Goal: Task Accomplishment & Management: Use online tool/utility

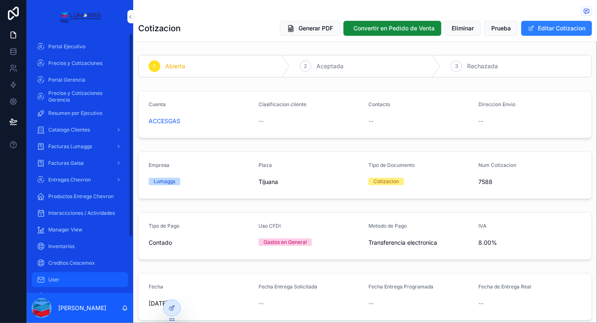
click at [67, 281] on div "User" at bounding box center [80, 279] width 87 height 13
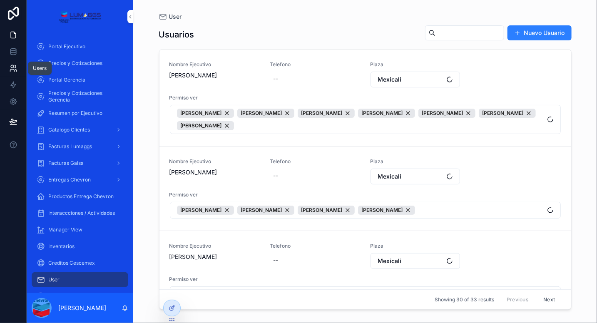
click at [15, 71] on icon at bounding box center [13, 68] width 8 height 8
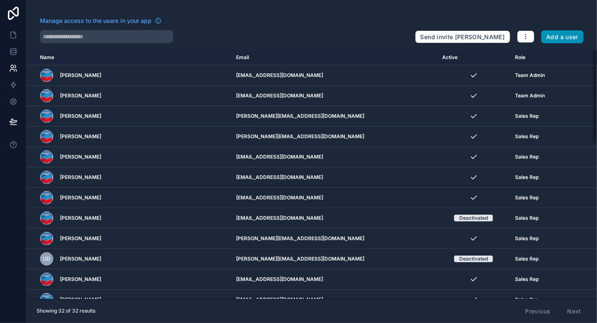
click at [555, 38] on button "Add a user" at bounding box center [562, 36] width 43 height 13
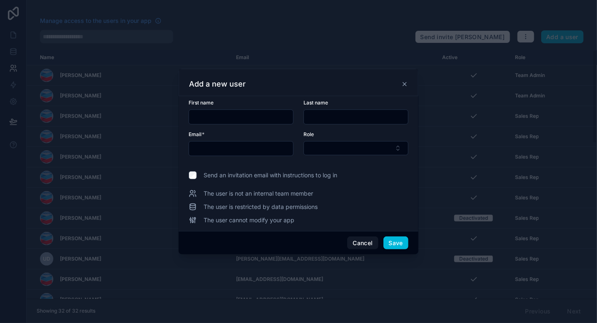
click at [261, 119] on input "text" at bounding box center [241, 117] width 104 height 12
type input "*******"
type input "******"
click at [373, 9] on div at bounding box center [298, 161] width 597 height 323
click at [233, 147] on input "text" at bounding box center [241, 149] width 104 height 12
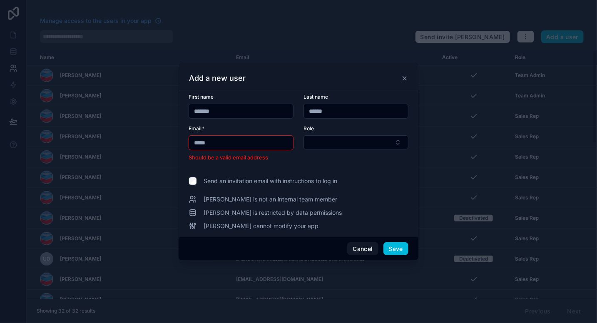
type input "**********"
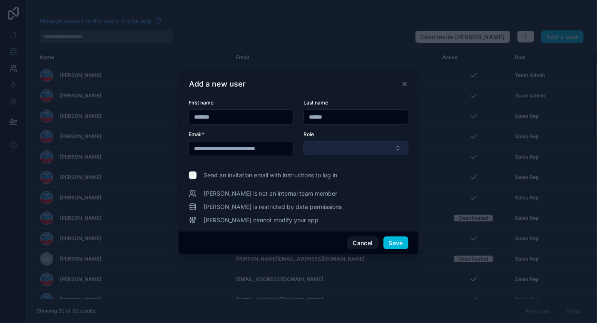
click at [339, 147] on button "Select Button" at bounding box center [355, 148] width 105 height 14
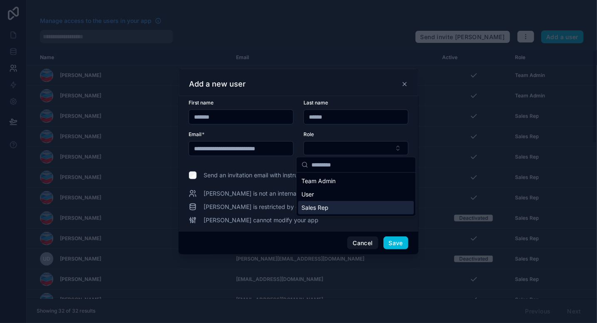
click at [316, 210] on span "Sales Rep" at bounding box center [314, 208] width 27 height 8
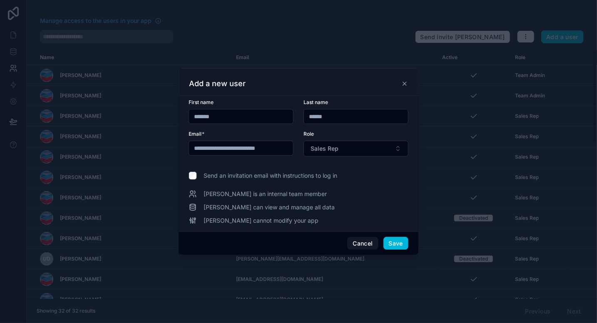
click at [251, 179] on span "Send an invitation email with instructions to log in" at bounding box center [271, 176] width 134 height 8
click at [337, 115] on input "******" at bounding box center [356, 117] width 104 height 12
type input "*******"
click at [395, 243] on button "Save" at bounding box center [395, 243] width 25 height 13
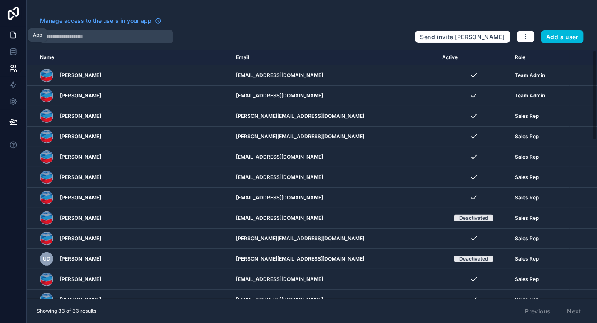
click at [12, 37] on icon at bounding box center [13, 35] width 8 height 8
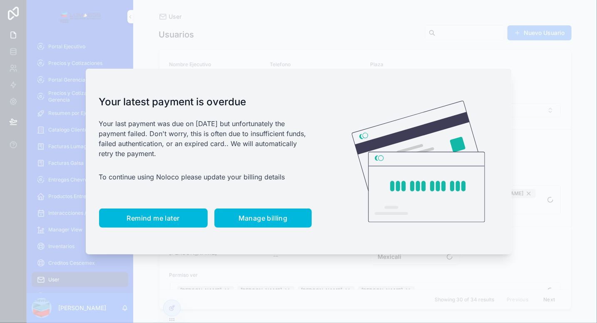
click at [149, 216] on span "Remind me later" at bounding box center [153, 218] width 53 height 8
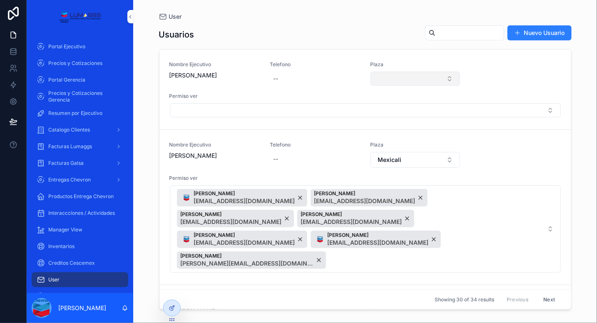
click at [387, 74] on button "Select Button" at bounding box center [416, 79] width 90 height 14
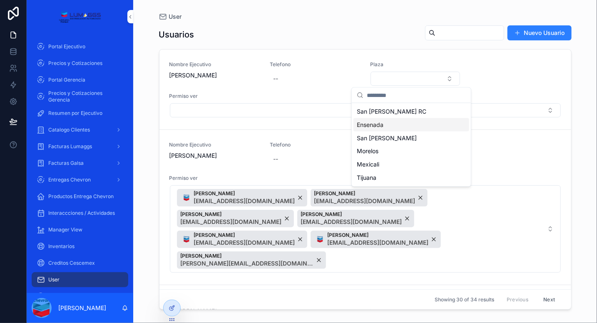
click at [376, 127] on span "Ensenada" at bounding box center [370, 125] width 27 height 8
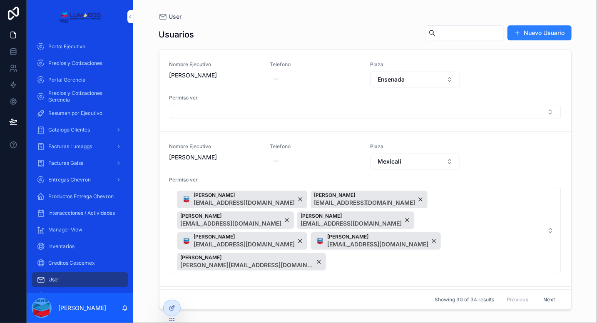
click at [311, 58] on link "Nombre Ejecutivo [PERSON_NAME] Telefono -- Plaza Ensenada Permiso ver" at bounding box center [365, 91] width 412 height 82
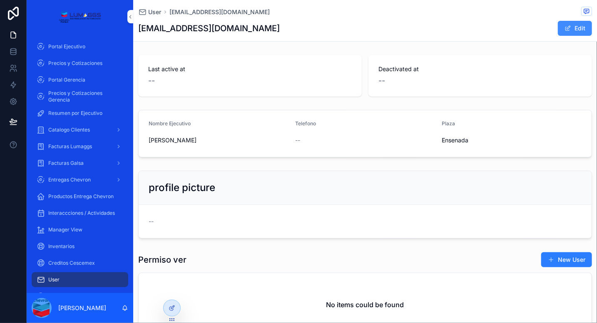
click at [565, 31] on span "scrollable content" at bounding box center [568, 28] width 7 height 7
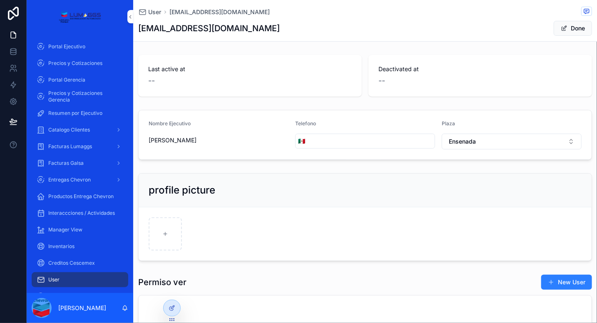
click at [385, 139] on input "scrollable content" at bounding box center [371, 141] width 127 height 12
type input "**********"
click at [561, 26] on span "scrollable content" at bounding box center [564, 28] width 7 height 7
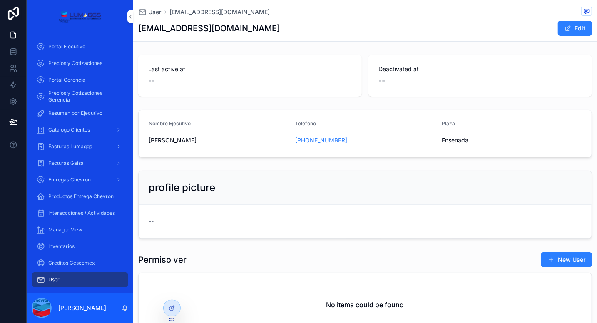
click at [56, 280] on span "User" at bounding box center [53, 279] width 11 height 7
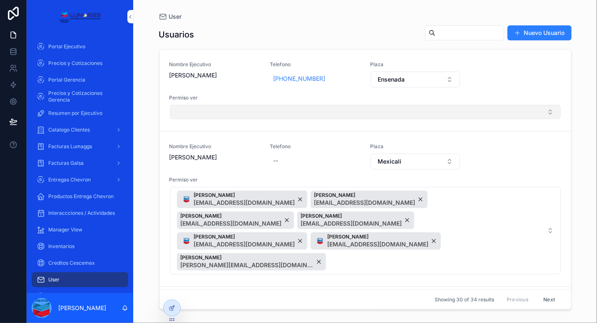
click at [221, 112] on button "Select Button" at bounding box center [365, 112] width 391 height 14
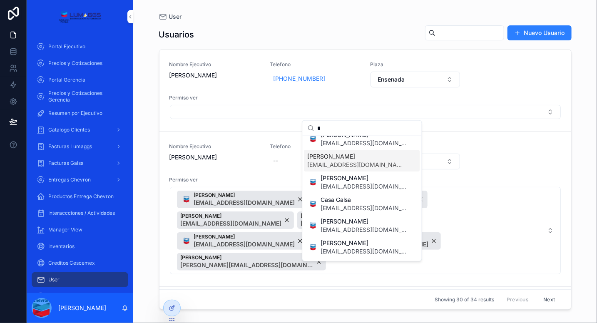
scroll to position [113, 0]
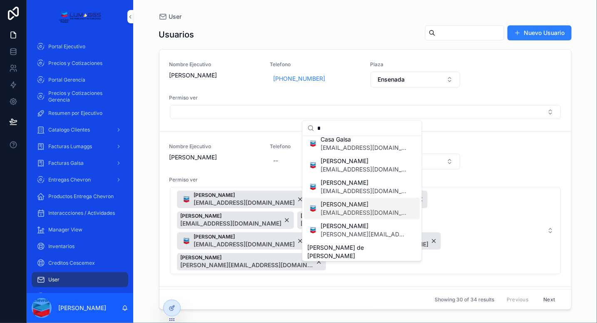
type input "*"
click at [354, 209] on span "[EMAIL_ADDRESS][DOMAIN_NAME]" at bounding box center [364, 213] width 86 height 8
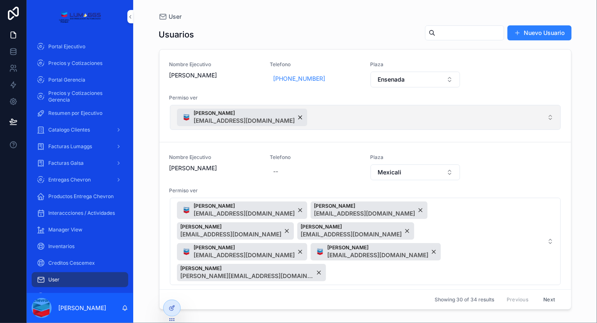
click at [465, 120] on button "[PERSON_NAME] [EMAIL_ADDRESS][DOMAIN_NAME]" at bounding box center [365, 117] width 391 height 25
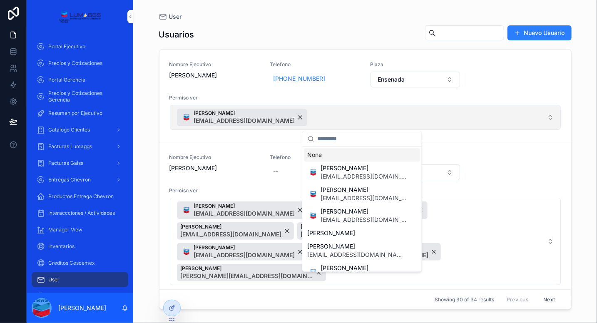
click at [465, 120] on button "[PERSON_NAME] [EMAIL_ADDRESS][DOMAIN_NAME]" at bounding box center [365, 117] width 391 height 25
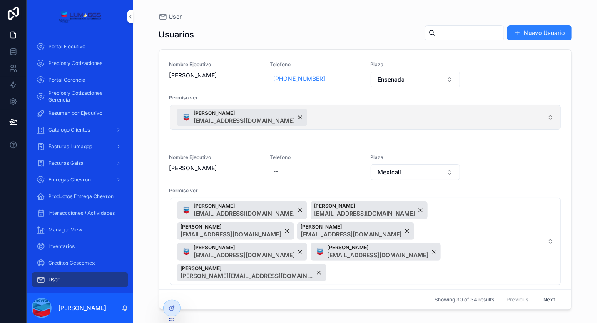
click at [434, 112] on button "[PERSON_NAME] [EMAIL_ADDRESS][DOMAIN_NAME]" at bounding box center [365, 117] width 391 height 25
click at [414, 119] on button "[PERSON_NAME] [EMAIL_ADDRESS][DOMAIN_NAME]" at bounding box center [365, 117] width 391 height 25
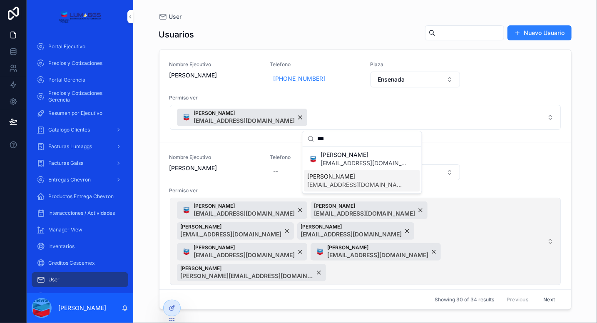
type input "***"
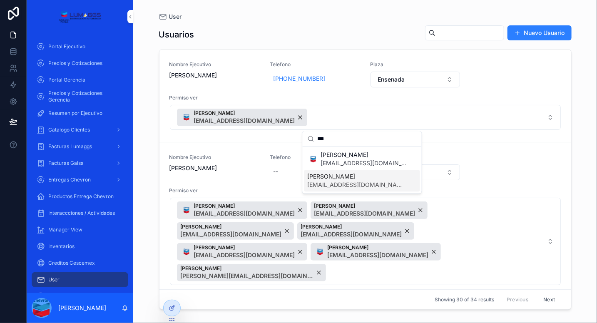
click at [366, 184] on span "[EMAIL_ADDRESS][DOMAIN_NAME]" at bounding box center [357, 185] width 99 height 8
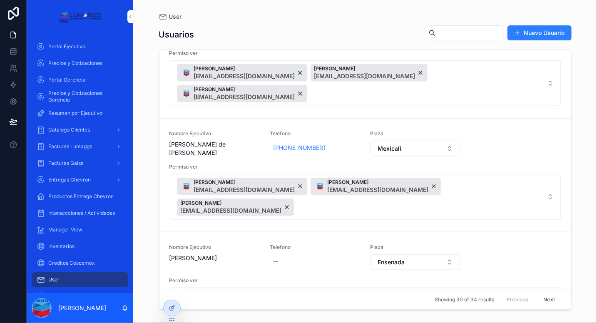
scroll to position [407, 0]
click at [149, 126] on div "User Usuarios Nuevo Usuario Nombre Ejecutivo [PERSON_NAME] Telefono [PHONE_NUMB…" at bounding box center [365, 161] width 464 height 323
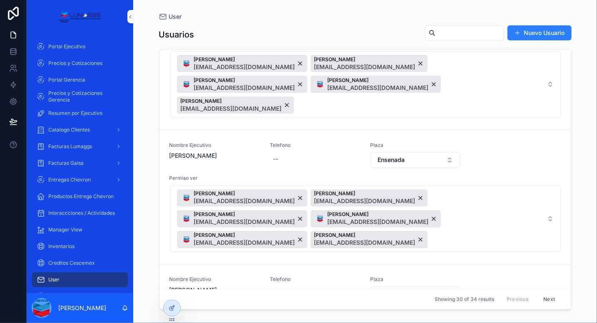
click at [541, 299] on button "Next" at bounding box center [548, 299] width 23 height 13
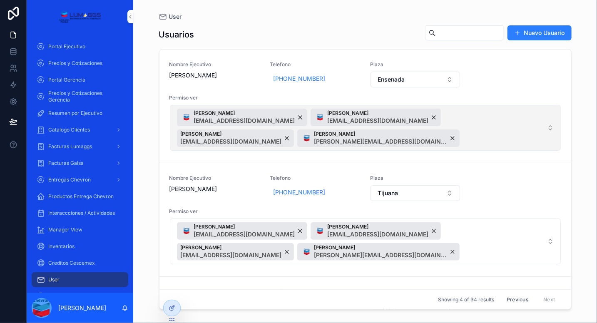
click at [483, 135] on span "Federico Sarinana [EMAIL_ADDRESS][DOMAIN_NAME] [PERSON_NAME] [EMAIL_ADDRESS][DO…" at bounding box center [360, 128] width 367 height 38
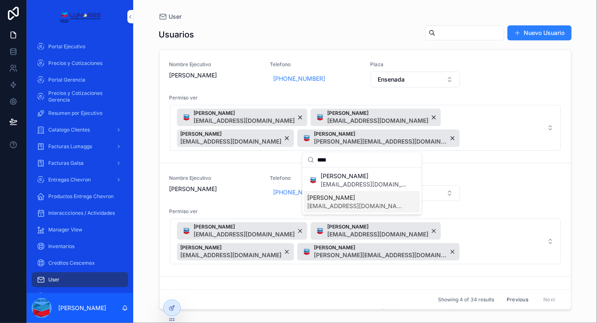
type input "****"
click at [347, 201] on span "[PERSON_NAME]" at bounding box center [357, 198] width 99 height 8
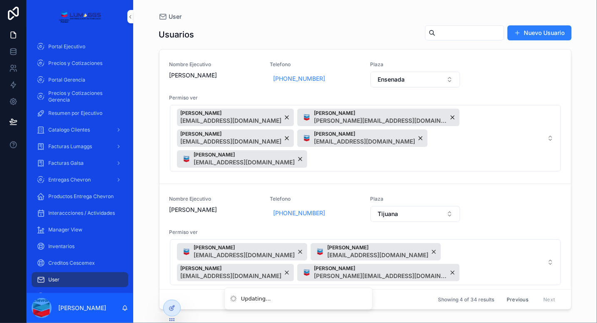
click at [482, 184] on link "Nombre Ejecutivo [PERSON_NAME] Telefono [PHONE_NUMBER][GEOGRAPHIC_DATA] Permiso…" at bounding box center [365, 241] width 412 height 114
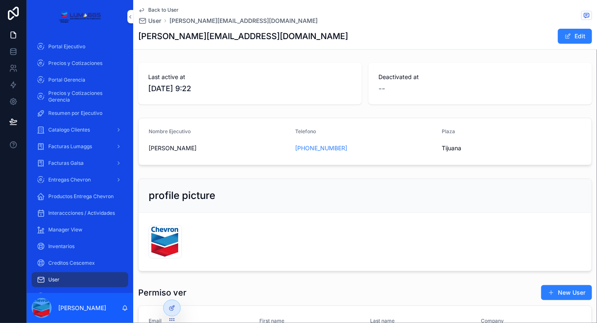
click at [167, 10] on span "Back to User" at bounding box center [163, 10] width 30 height 7
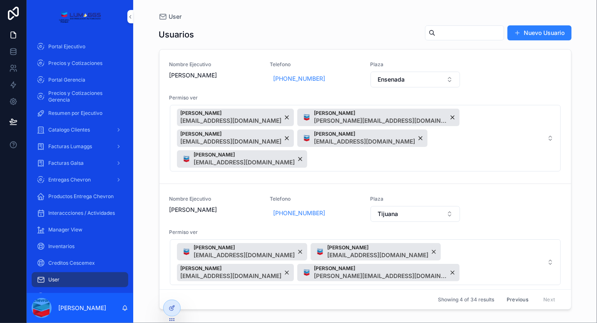
click at [453, 31] on input "scrollable content" at bounding box center [469, 33] width 68 height 12
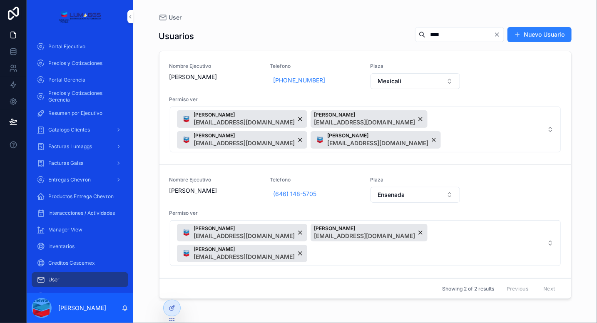
type input "****"
click at [446, 249] on link "Nombre Ejecutivo [PERSON_NAME] Telefono [PHONE_NUMBER] Plaza Ensenada Permiso v…" at bounding box center [365, 222] width 412 height 114
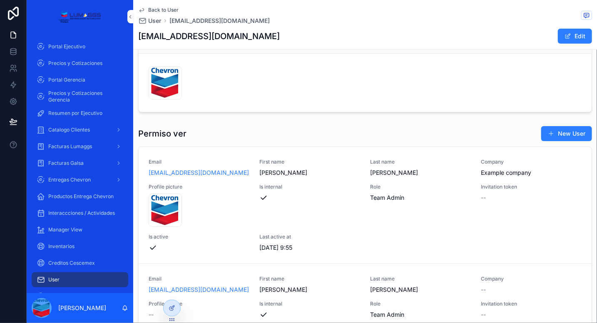
scroll to position [159, 0]
click at [164, 10] on span "Back to User" at bounding box center [163, 10] width 30 height 7
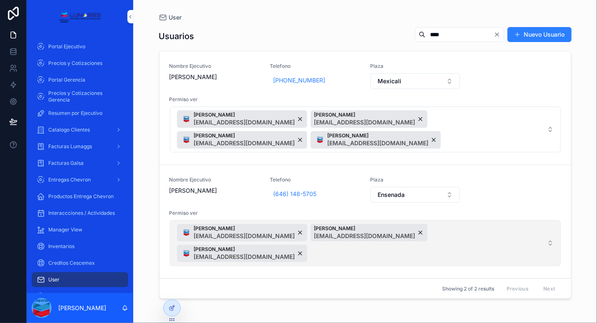
click at [555, 239] on button "Federico Sarinana [EMAIL_ADDRESS][DOMAIN_NAME] [PERSON_NAME] [EMAIL_ADDRESS][DO…" at bounding box center [365, 243] width 391 height 46
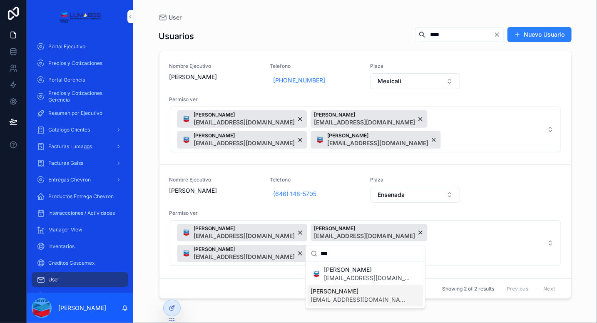
type input "***"
click at [374, 294] on span "[PERSON_NAME]" at bounding box center [360, 291] width 99 height 8
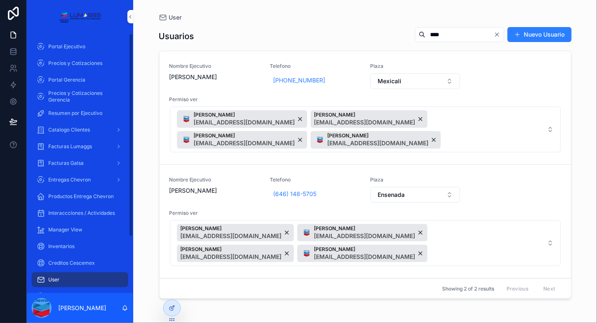
click at [60, 279] on div "User" at bounding box center [80, 279] width 87 height 13
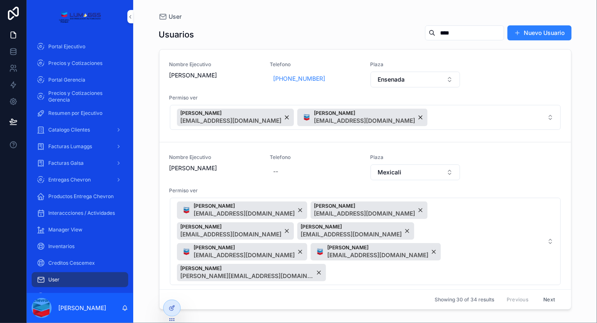
click at [435, 32] on input "****" at bounding box center [469, 33] width 68 height 12
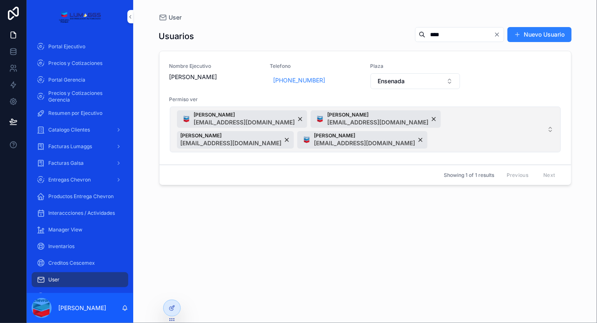
type input "****"
click at [526, 134] on span "Federico Sarinana [EMAIL_ADDRESS][DOMAIN_NAME] [PERSON_NAME] [EMAIL_ADDRESS][DO…" at bounding box center [360, 129] width 367 height 38
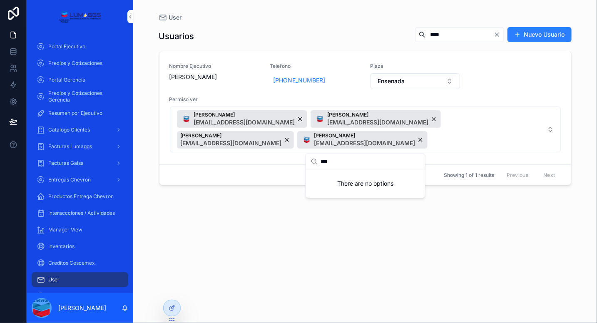
click at [362, 161] on input "***" at bounding box center [370, 161] width 99 height 15
type input "*"
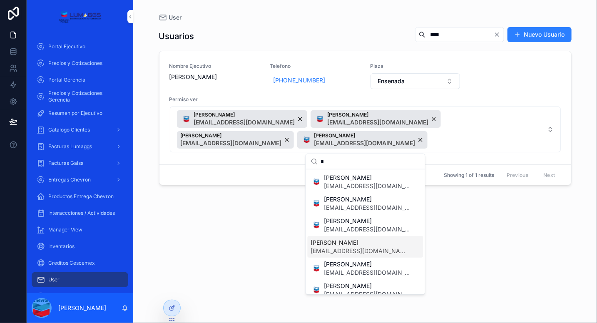
type input "*"
click at [348, 246] on span "[PERSON_NAME]" at bounding box center [360, 243] width 99 height 8
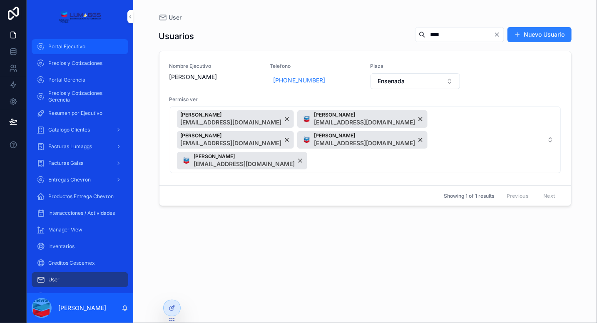
click at [72, 46] on span "Portal Ejecutivo" at bounding box center [66, 46] width 37 height 7
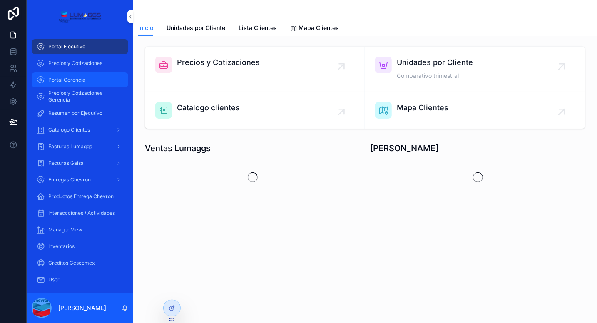
click at [81, 85] on div "Portal Gerencia" at bounding box center [80, 79] width 87 height 13
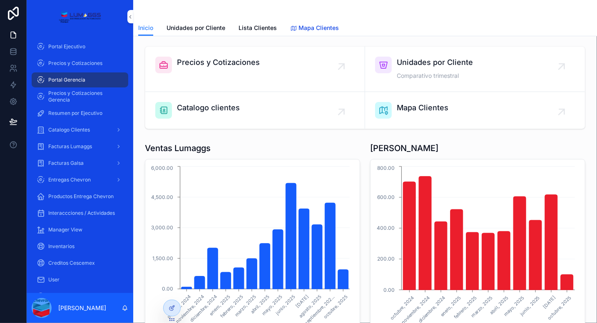
click at [318, 25] on span "Mapa Clientes" at bounding box center [318, 28] width 40 height 8
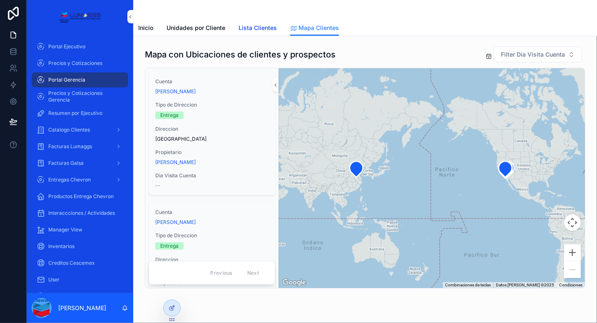
click at [263, 31] on span "Lista Clientes" at bounding box center [258, 28] width 38 height 8
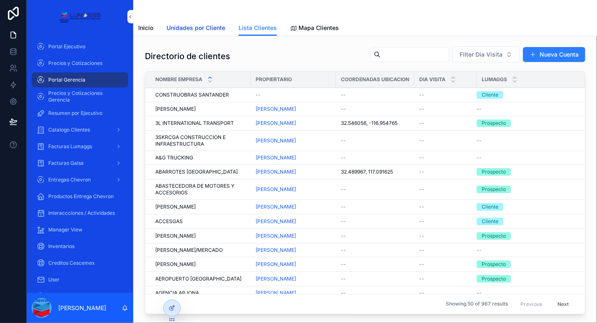
click at [189, 30] on span "Unidades por Cliente" at bounding box center [196, 28] width 59 height 8
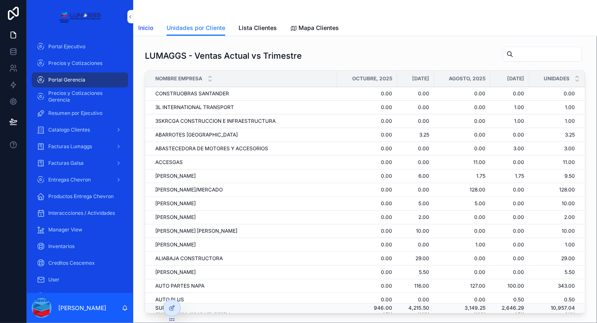
click at [142, 28] on span "Inicio" at bounding box center [145, 28] width 15 height 8
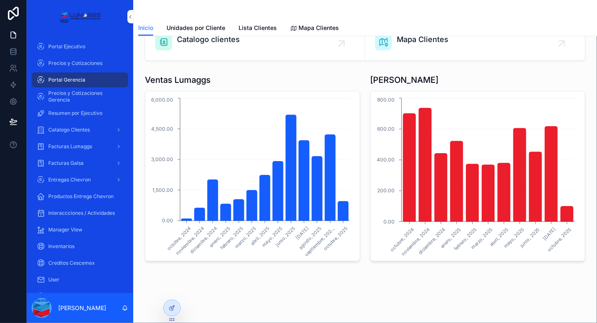
scroll to position [57, 0]
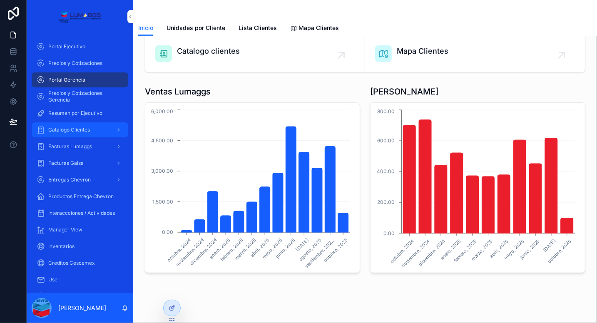
click at [82, 131] on span "Catalogo Clientes" at bounding box center [69, 130] width 42 height 7
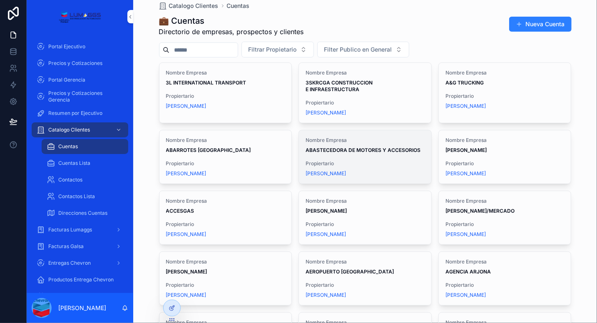
scroll to position [12, 0]
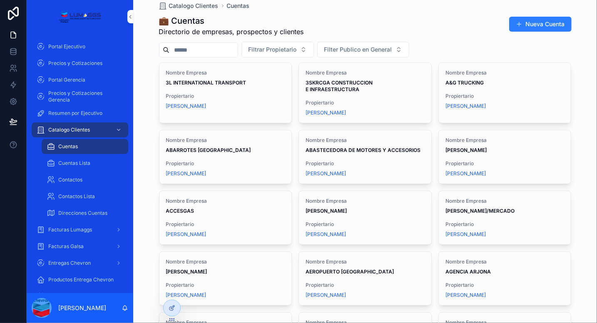
click at [500, 96] on span "Propiertario" at bounding box center [504, 96] width 119 height 7
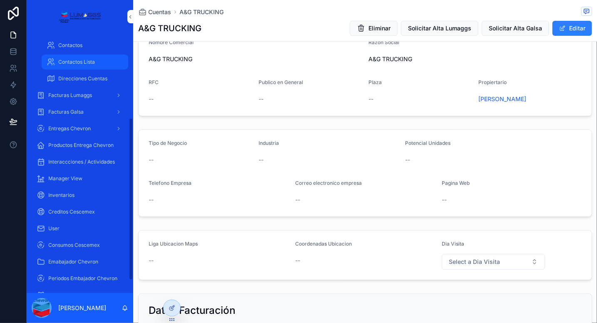
scroll to position [155, 0]
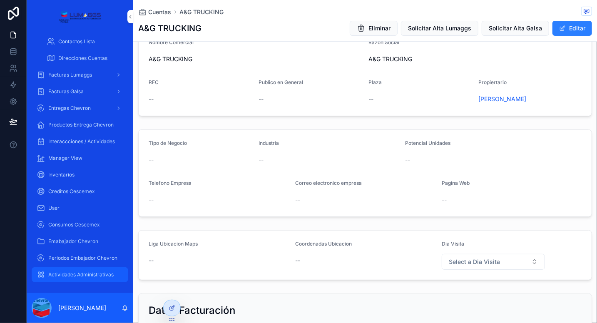
click at [90, 273] on span "Actividades Administrativas" at bounding box center [80, 274] width 65 height 7
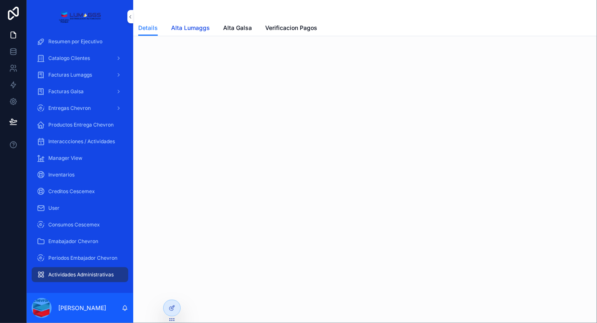
click at [192, 27] on span "Alta Lumaggs" at bounding box center [190, 28] width 39 height 8
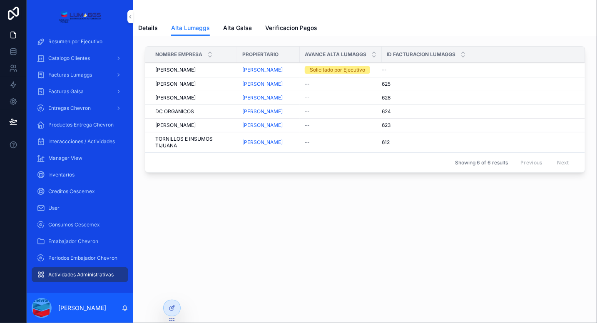
click at [196, 73] on span "[PERSON_NAME]" at bounding box center [175, 70] width 40 height 7
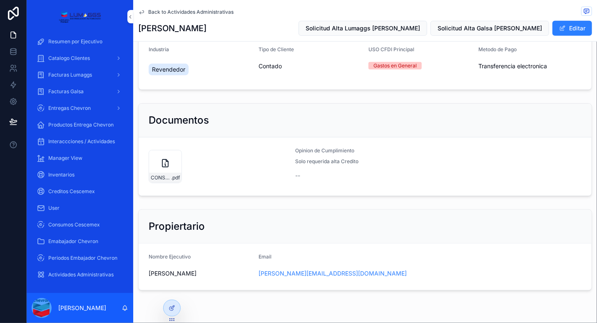
scroll to position [263, 0]
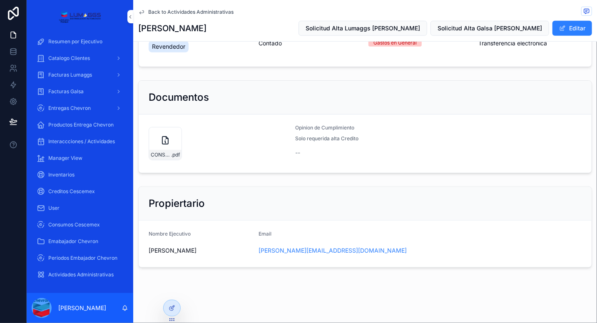
click at [201, 9] on span "Back to Actividades Administrativas" at bounding box center [190, 12] width 85 height 7
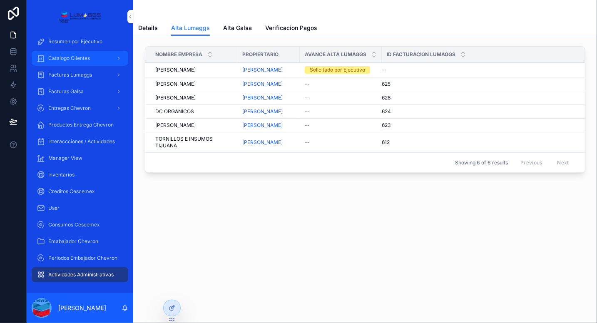
click at [70, 61] on span "Catalogo Clientes" at bounding box center [69, 58] width 42 height 7
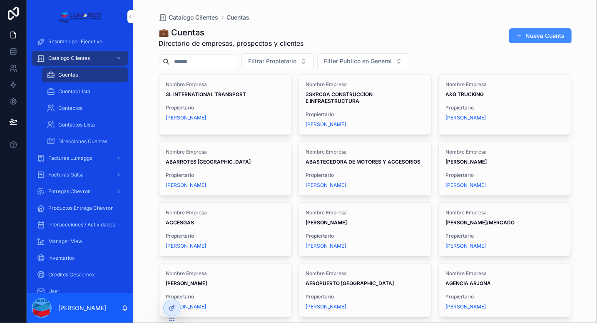
click at [518, 31] on button "Nueva Cuenta" at bounding box center [540, 35] width 62 height 15
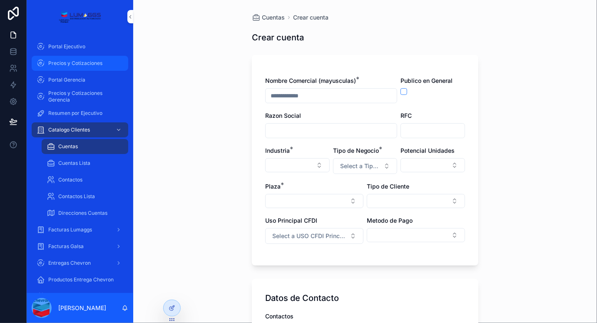
click at [68, 60] on span "Precios y Cotizaciones" at bounding box center [75, 63] width 54 height 7
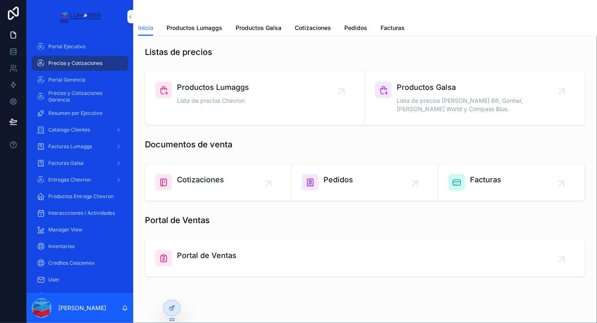
click at [235, 187] on div "Cotizaciones" at bounding box center [218, 182] width 126 height 17
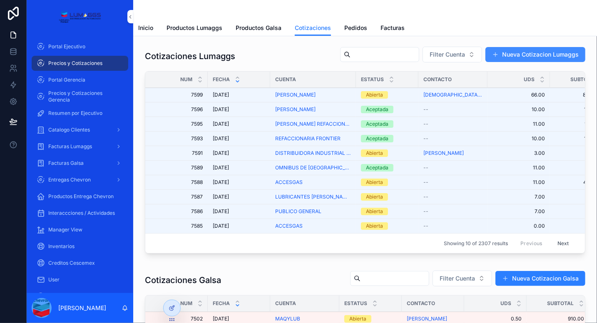
click at [507, 50] on button "Nueva Cotizacion Lumaggs" at bounding box center [535, 54] width 100 height 15
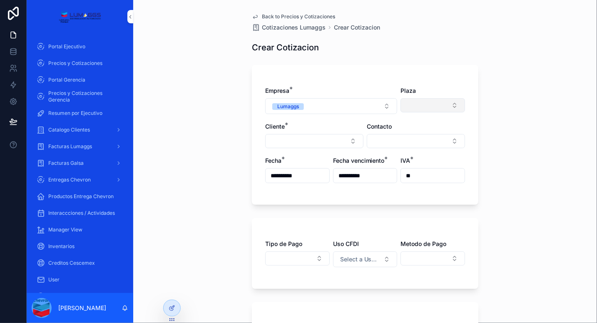
click at [418, 107] on button "Select Button" at bounding box center [432, 105] width 65 height 14
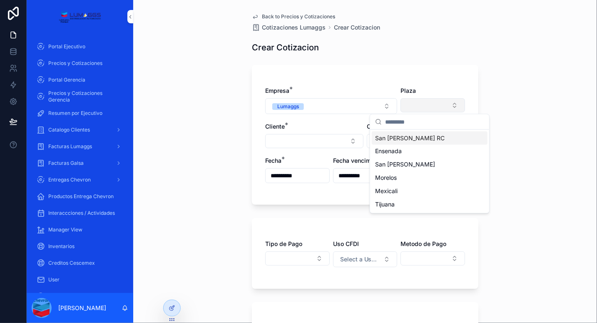
click at [418, 107] on button "Select Button" at bounding box center [432, 105] width 65 height 14
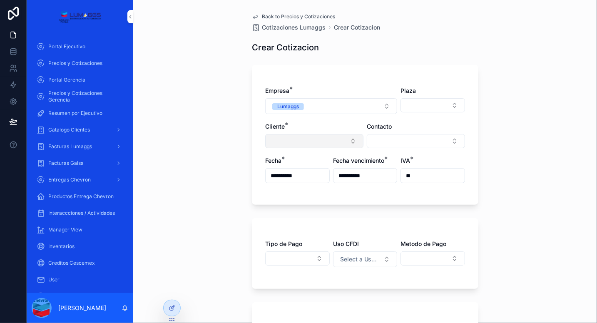
click at [351, 142] on button "Select Button" at bounding box center [314, 141] width 98 height 14
click at [480, 149] on div "**********" at bounding box center [365, 231] width 240 height 463
click at [265, 15] on span "Back to Precios y Cotizaciones" at bounding box center [298, 16] width 73 height 7
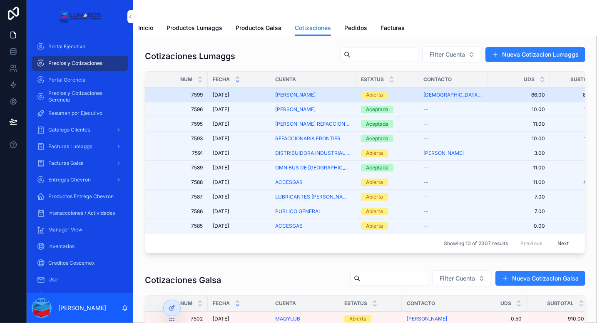
click at [256, 94] on div "[DATE] [DATE]" at bounding box center [239, 95] width 52 height 7
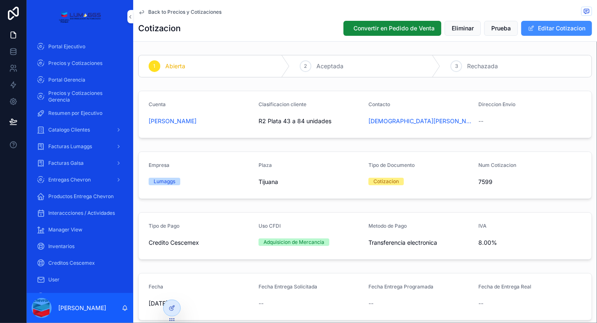
click at [561, 31] on button "Editar Cotizacion" at bounding box center [556, 28] width 71 height 15
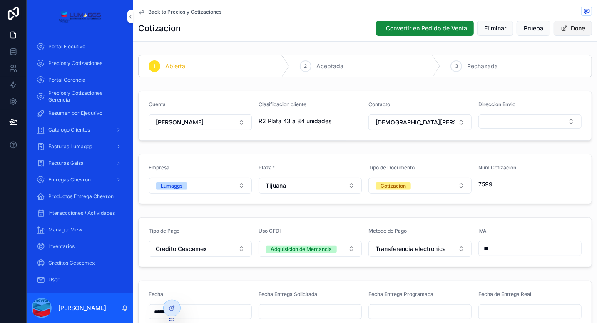
click at [554, 26] on button "Done" at bounding box center [573, 28] width 38 height 15
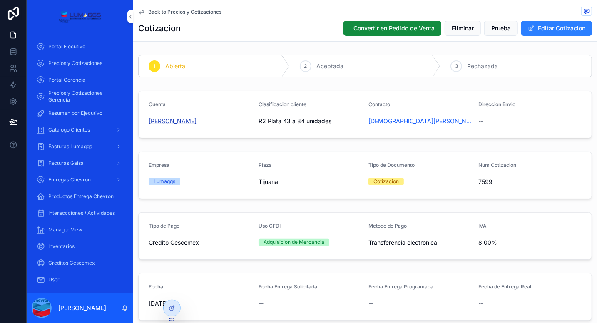
click at [196, 120] on span "[PERSON_NAME]" at bounding box center [173, 121] width 48 height 8
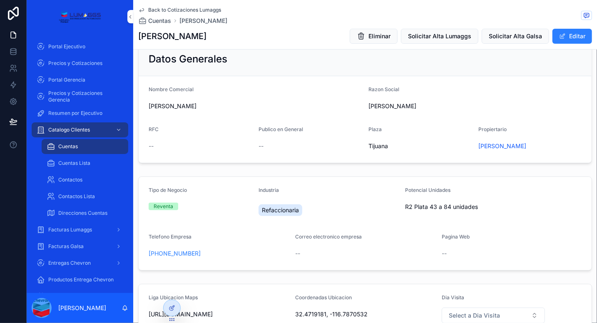
scroll to position [20, 0]
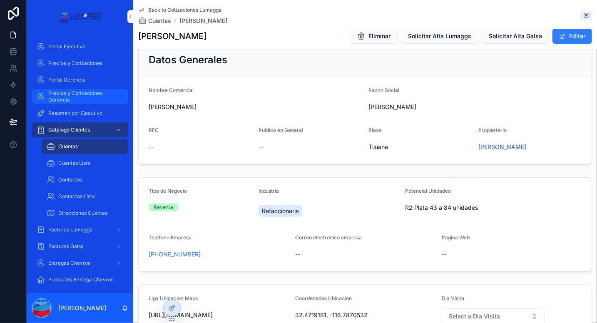
click at [84, 92] on span "Precios y Cotizaciones Gerencia" at bounding box center [84, 96] width 72 height 13
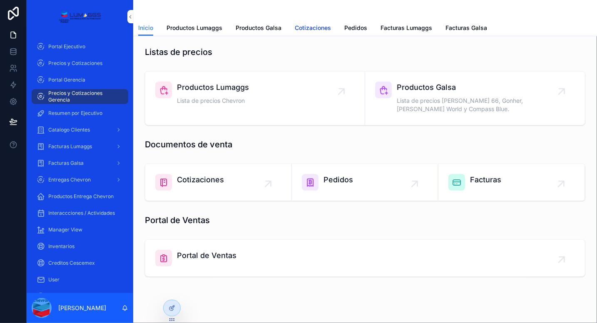
click at [316, 27] on span "Cotizaciones" at bounding box center [313, 28] width 36 height 8
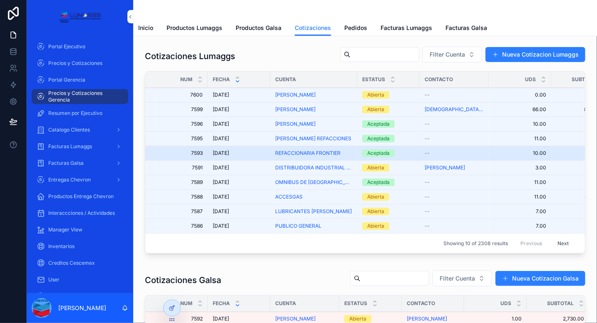
click at [259, 152] on div "[DATE] [DATE]" at bounding box center [239, 153] width 52 height 7
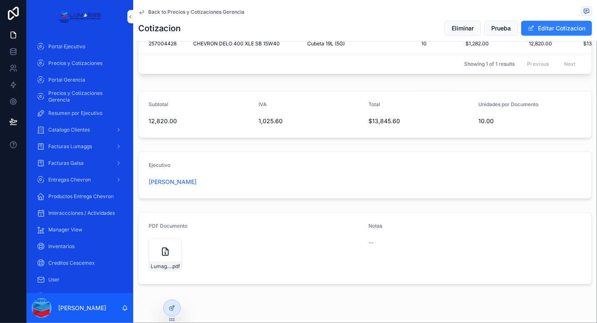
scroll to position [360, 0]
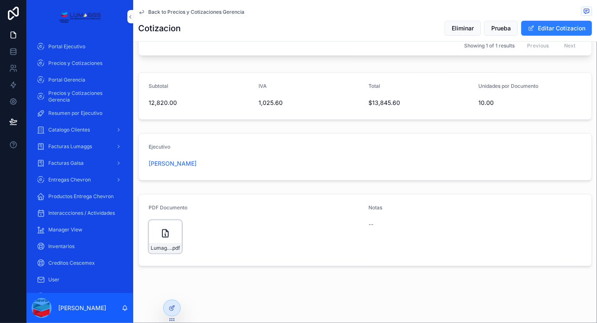
click at [168, 239] on div "Lumaggs-cotizacion-REFACCIONARIA-FRONTIER-Num-7593 .pdf" at bounding box center [165, 236] width 33 height 33
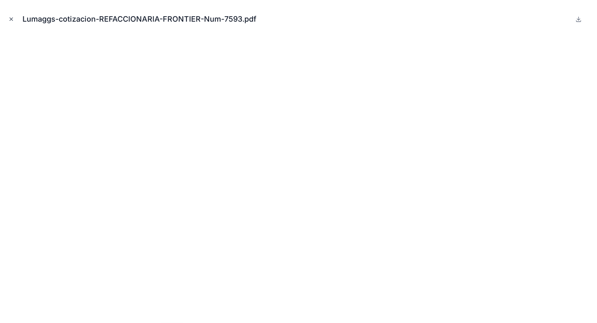
click at [11, 23] on button "Close modal" at bounding box center [11, 19] width 9 height 9
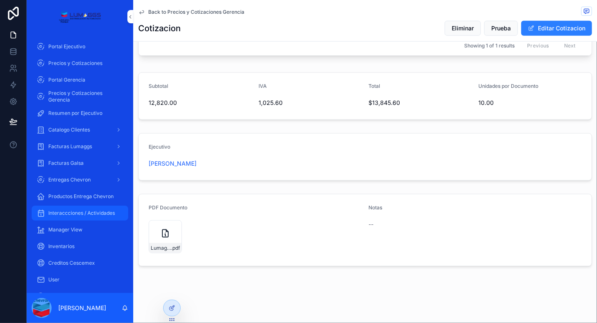
click at [66, 211] on span "Interaccciones / Actividades" at bounding box center [81, 213] width 67 height 7
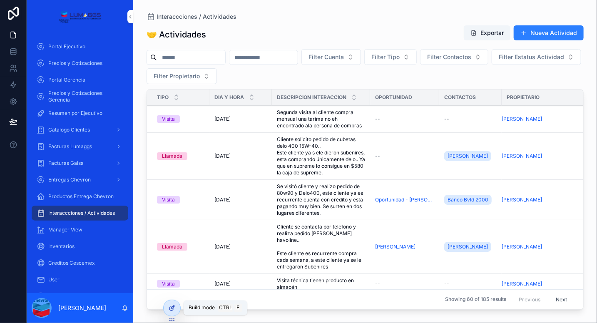
click at [170, 307] on icon at bounding box center [171, 309] width 4 height 4
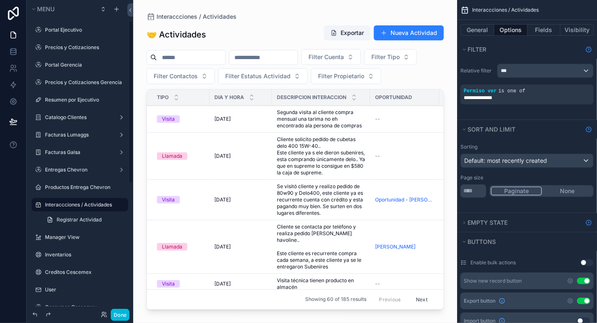
scroll to position [39, 0]
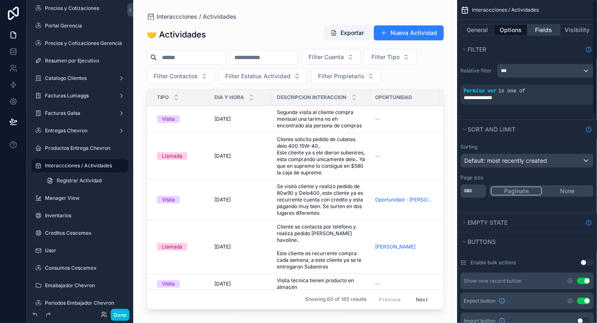
click at [542, 27] on button "Fields" at bounding box center [543, 30] width 33 height 12
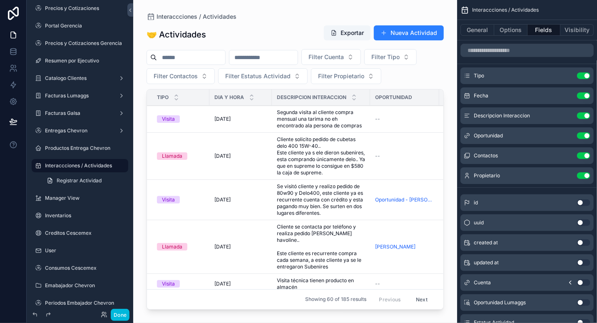
click at [397, 120] on div "scrollable content" at bounding box center [295, 156] width 324 height 313
click at [406, 122] on td "--" at bounding box center [404, 119] width 69 height 27
click at [392, 148] on td "--" at bounding box center [404, 156] width 69 height 47
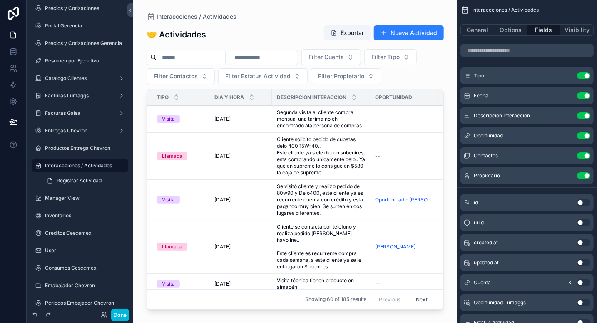
click at [250, 118] on div "[DATE] [DATE]" at bounding box center [240, 119] width 52 height 7
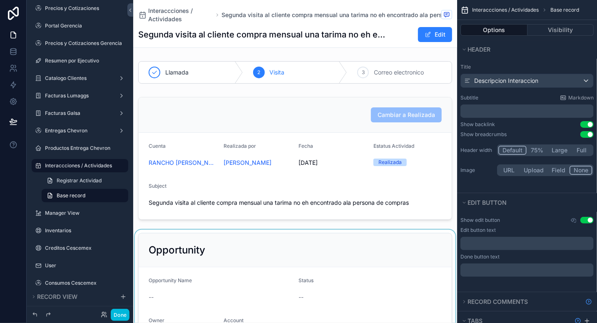
click at [318, 248] on div "scrollable content" at bounding box center [295, 294] width 324 height 128
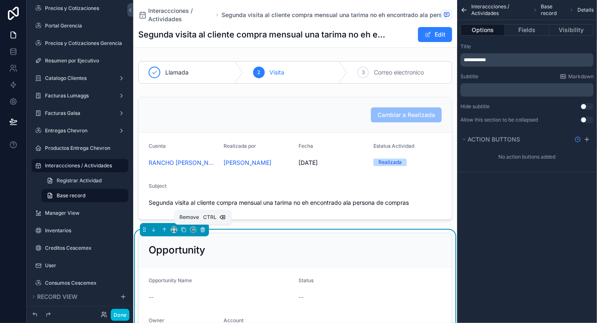
click at [203, 231] on icon "scrollable content" at bounding box center [203, 230] width 6 height 6
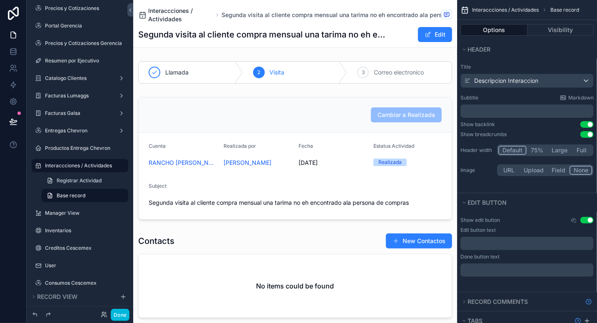
click at [176, 15] on span "Interaccciones / Actividades" at bounding box center [180, 15] width 65 height 17
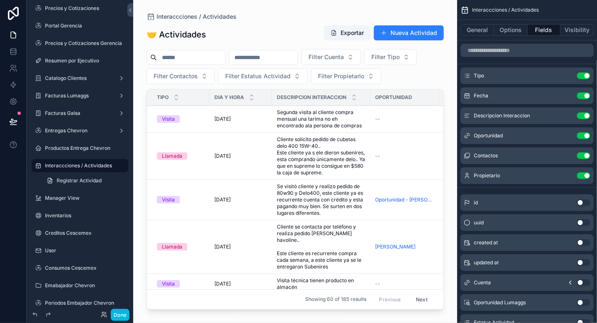
click at [581, 134] on button "Use setting" at bounding box center [583, 135] width 13 height 7
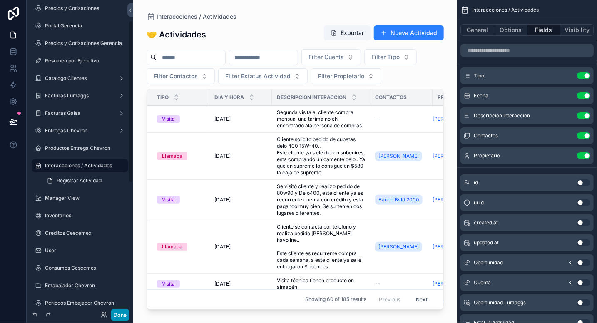
click at [119, 313] on button "Done" at bounding box center [120, 315] width 19 height 12
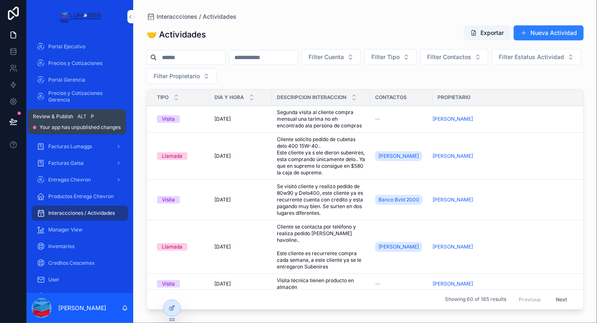
click at [12, 118] on icon at bounding box center [13, 121] width 8 height 8
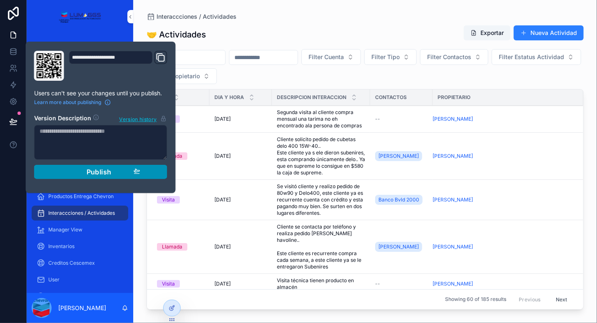
click at [112, 172] on div "Publish" at bounding box center [100, 172] width 79 height 8
